Goal: Task Accomplishment & Management: Manage account settings

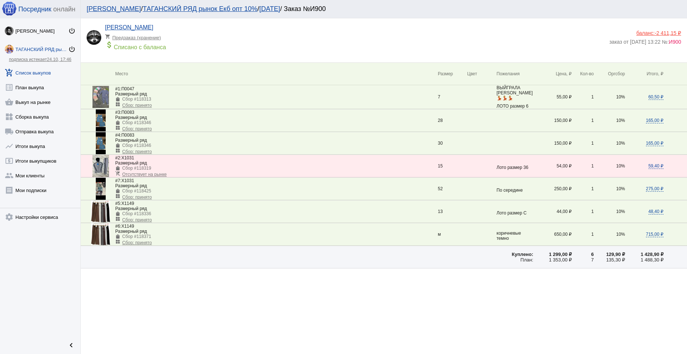
click at [46, 69] on link "add_shopping_cart Список выкупов" at bounding box center [40, 71] width 80 height 15
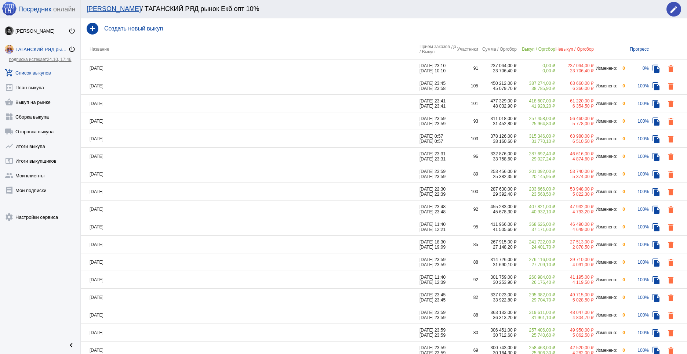
click at [229, 61] on td "[DATE]" at bounding box center [250, 68] width 339 height 18
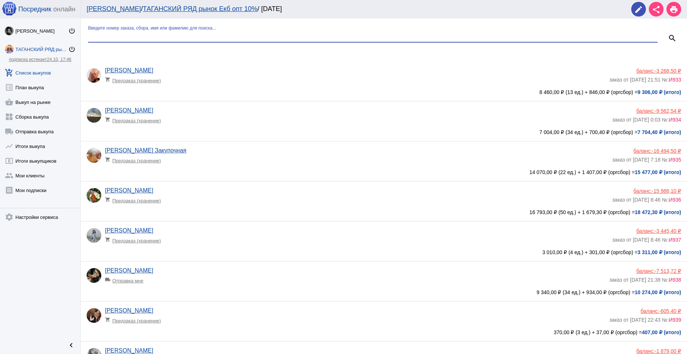
click at [193, 36] on input "Введите номер заказа, сбора, имя или фамилию для поиска..." at bounding box center [373, 36] width 570 height 7
type input "[PERSON_NAME]"
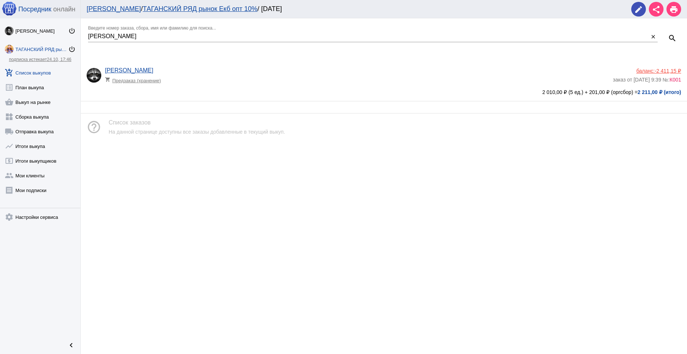
click at [310, 73] on div "[PERSON_NAME] shopping_cart Предзаказ (хранение)" at bounding box center [359, 77] width 508 height 20
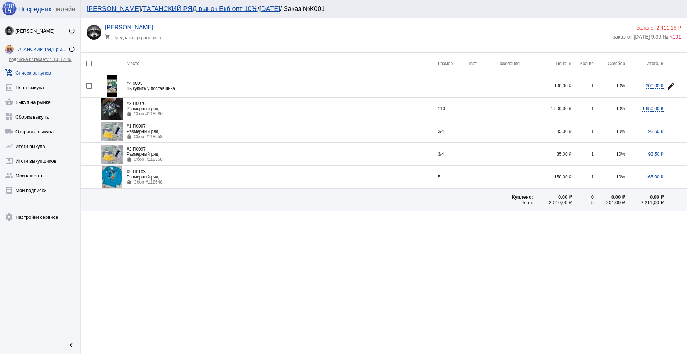
click at [38, 70] on link "add_shopping_cart Список выкупов" at bounding box center [40, 71] width 80 height 15
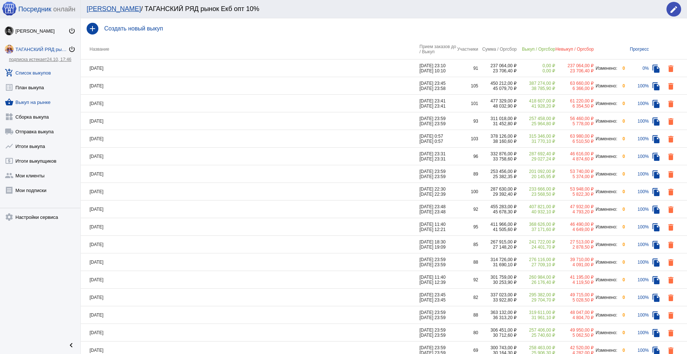
click at [40, 103] on link "shopping_basket Выкуп на рынке" at bounding box center [40, 100] width 80 height 15
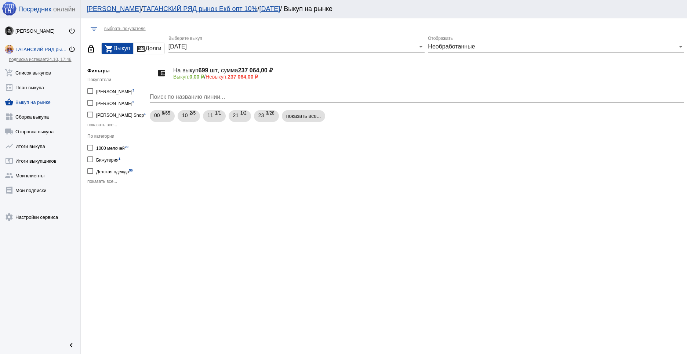
click at [88, 151] on div at bounding box center [90, 148] width 6 height 6
checkbox input "true"
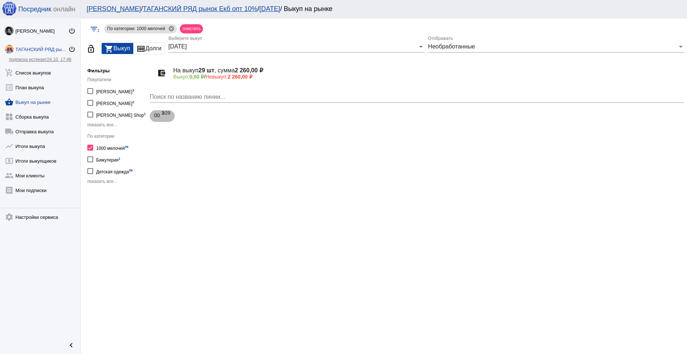
click at [164, 115] on span "3 /29" at bounding box center [166, 116] width 8 height 15
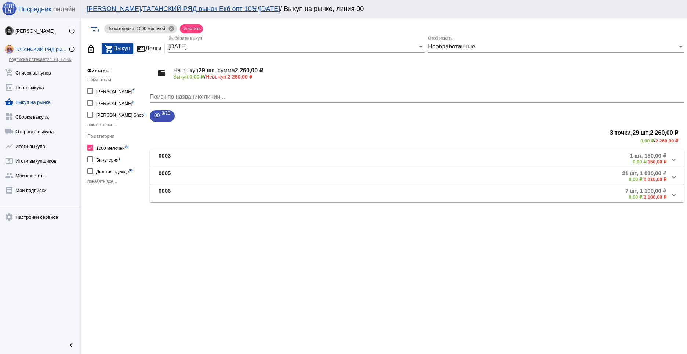
click at [675, 159] on span at bounding box center [674, 158] width 3 height 6
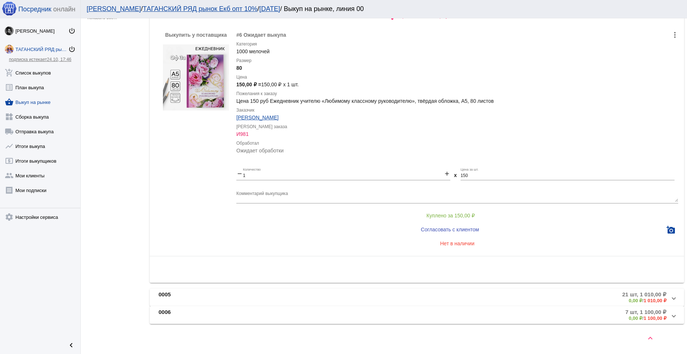
scroll to position [166, 0]
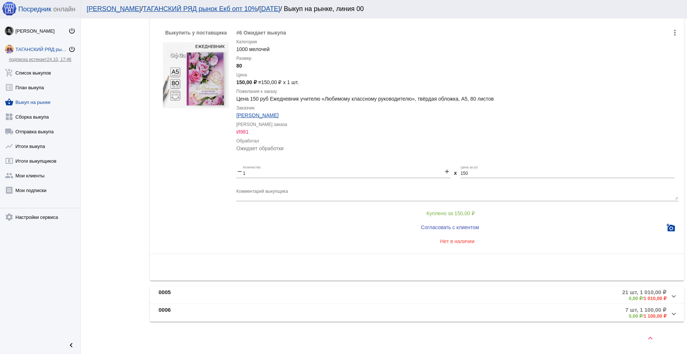
click at [673, 297] on span at bounding box center [674, 295] width 3 height 6
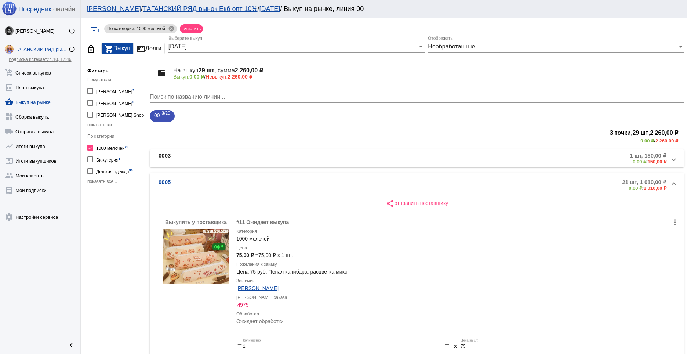
click at [188, 180] on mat-panel-title "0005" at bounding box center [239, 185] width 161 height 12
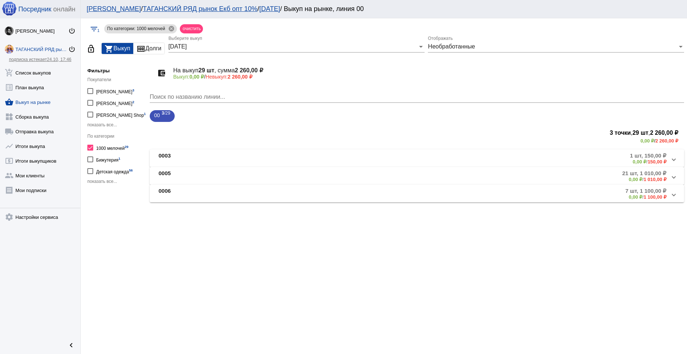
click at [460, 44] on span "Необработанные" at bounding box center [451, 46] width 47 height 6
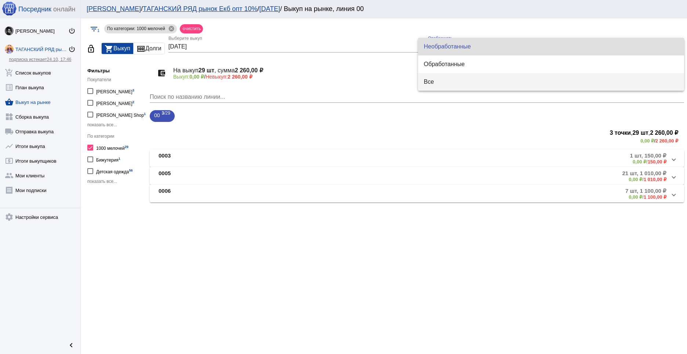
click at [445, 82] on span "Все" at bounding box center [551, 82] width 254 height 18
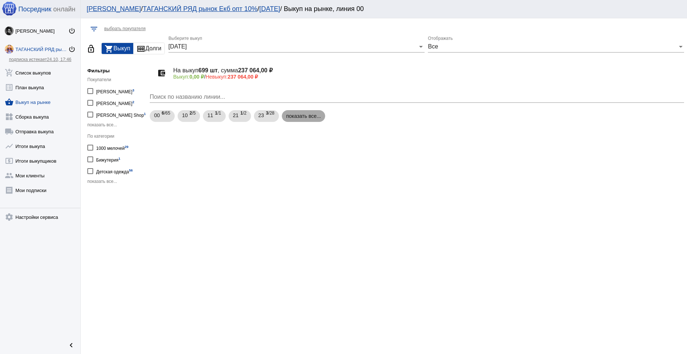
click at [303, 116] on mat-chip "показать все..." at bounding box center [304, 116] width 44 height 12
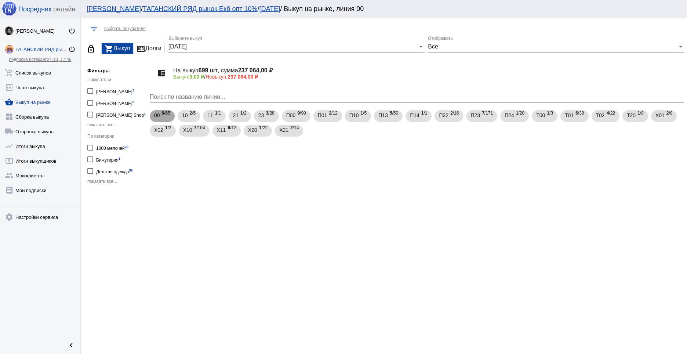
click at [163, 118] on span "6 /65" at bounding box center [166, 116] width 8 height 15
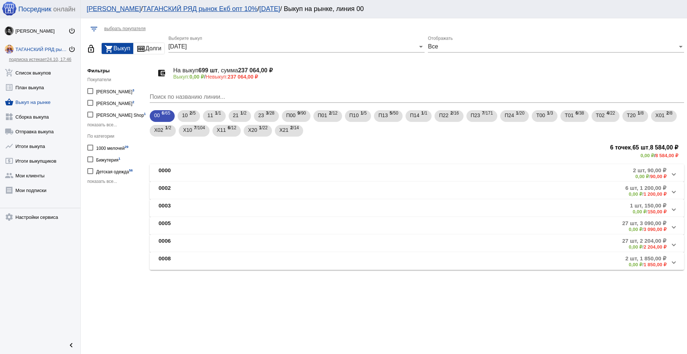
click at [675, 226] on span at bounding box center [674, 226] width 3 height 6
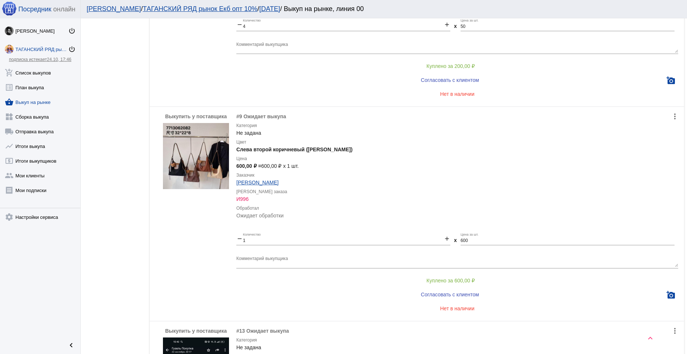
scroll to position [2285, 0]
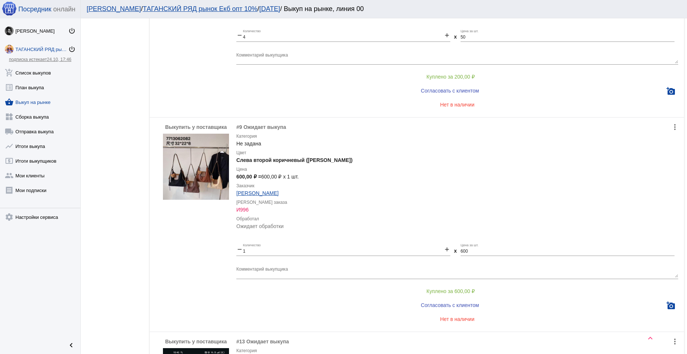
click at [250, 145] on div "Категория Не задана" at bounding box center [457, 140] width 442 height 15
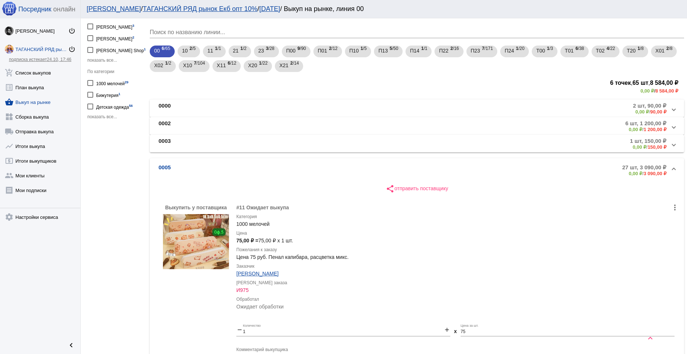
scroll to position [0, 0]
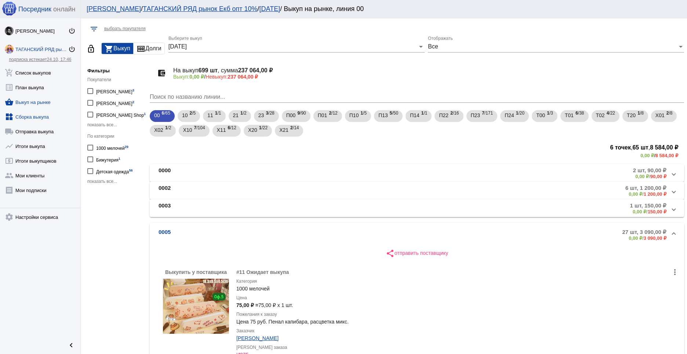
click at [39, 113] on link "widgets Сборка выкупа" at bounding box center [40, 115] width 80 height 15
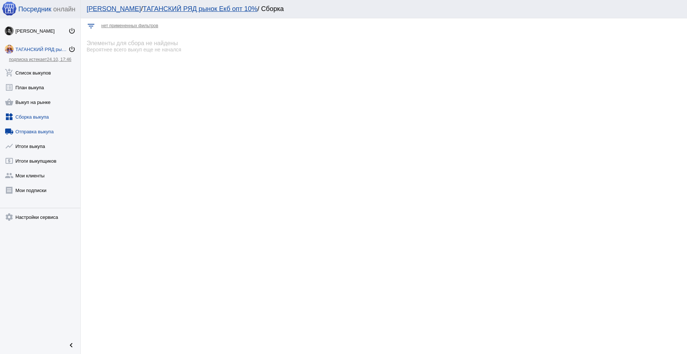
click at [32, 131] on link "local_shipping Отправка выкупа" at bounding box center [40, 130] width 80 height 15
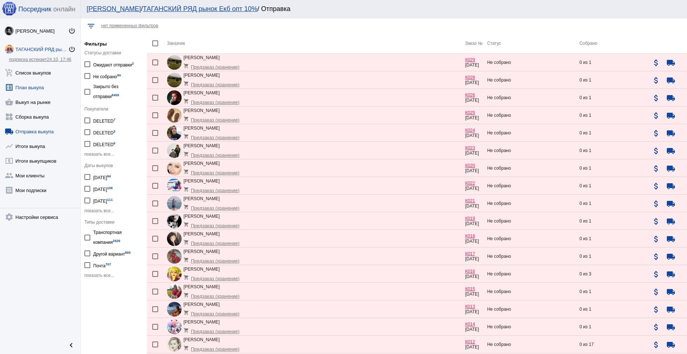
click at [32, 86] on link "list_alt План выкупа" at bounding box center [40, 86] width 80 height 15
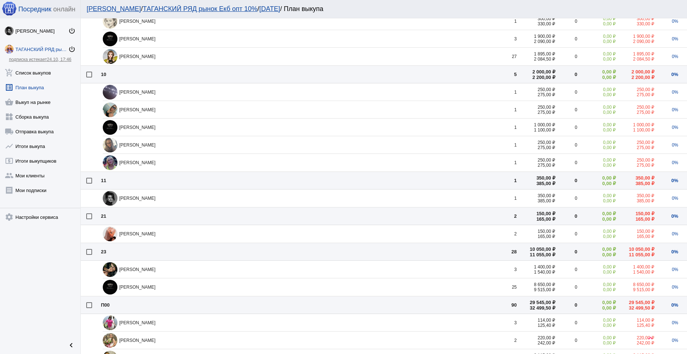
scroll to position [250, 0]
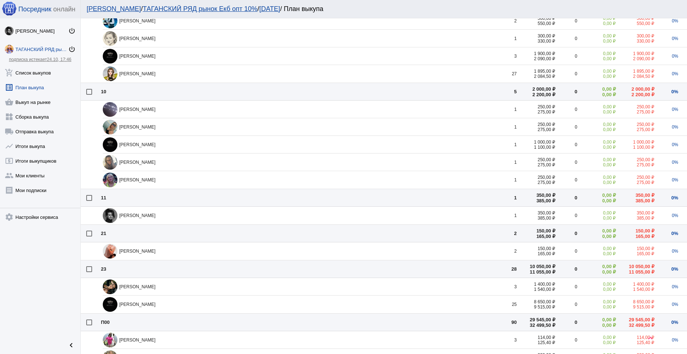
click at [213, 216] on div "[PERSON_NAME]" at bounding box center [299, 215] width 392 height 15
click at [91, 195] on div at bounding box center [89, 198] width 6 height 6
click at [89, 201] on input "checkbox" at bounding box center [89, 201] width 0 height 0
click at [90, 195] on div at bounding box center [89, 198] width 6 height 6
click at [89, 201] on input "checkbox" at bounding box center [89, 201] width 0 height 0
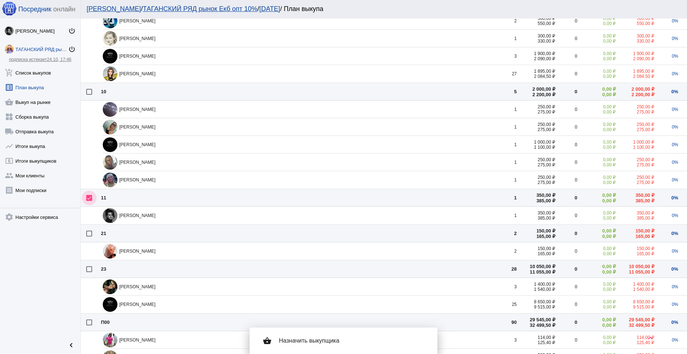
checkbox input "false"
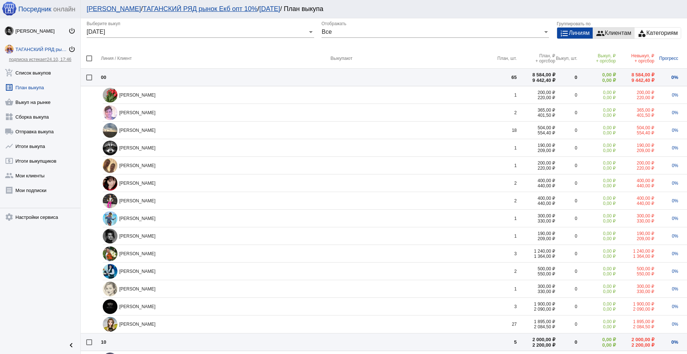
click at [605, 32] on div "group Клиентам" at bounding box center [613, 33] width 41 height 11
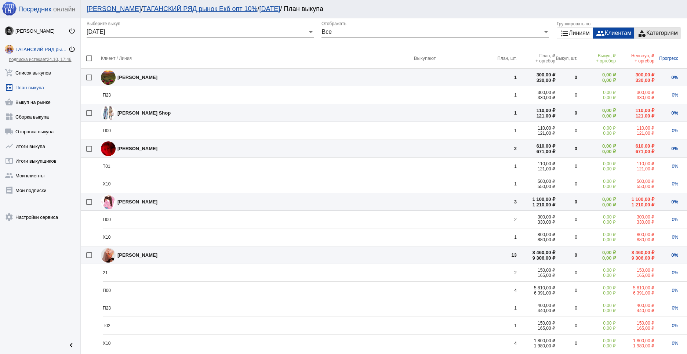
click at [647, 31] on div "category Категориям" at bounding box center [658, 33] width 46 height 11
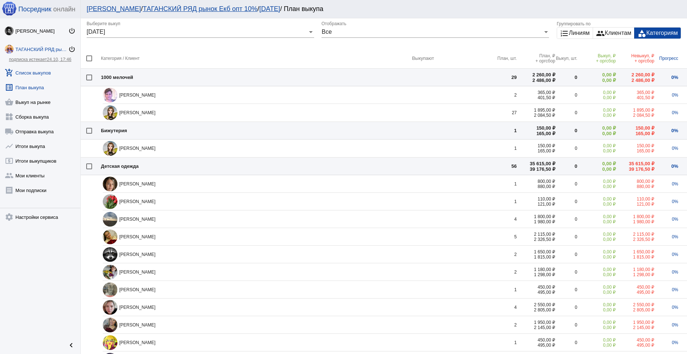
click at [39, 69] on link "add_shopping_cart Список выкупов" at bounding box center [40, 71] width 80 height 15
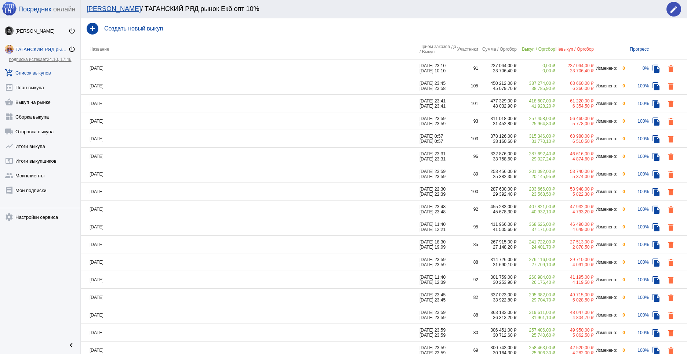
click at [143, 63] on td "[DATE]" at bounding box center [250, 68] width 339 height 18
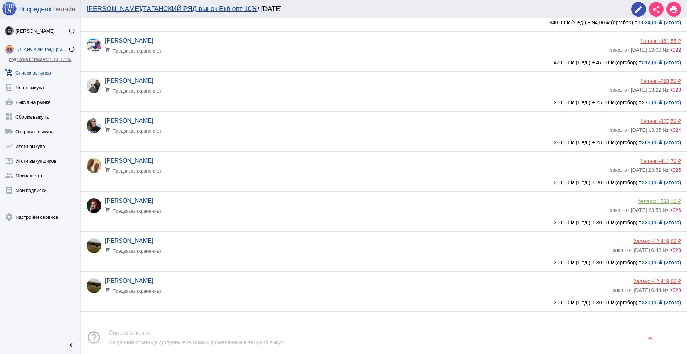
scroll to position [3524, 0]
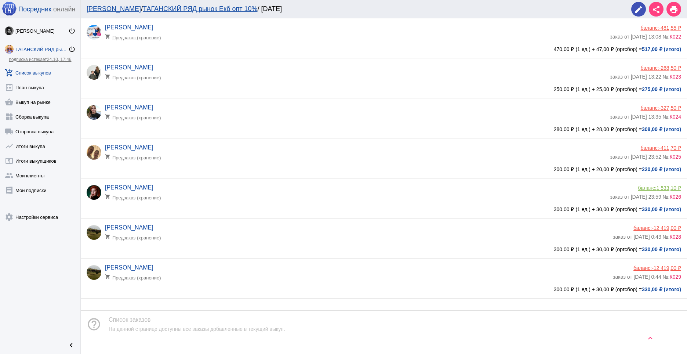
click at [39, 71] on link "add_shopping_cart Список выкупов" at bounding box center [40, 71] width 80 height 15
